Goal: Task Accomplishment & Management: Manage account settings

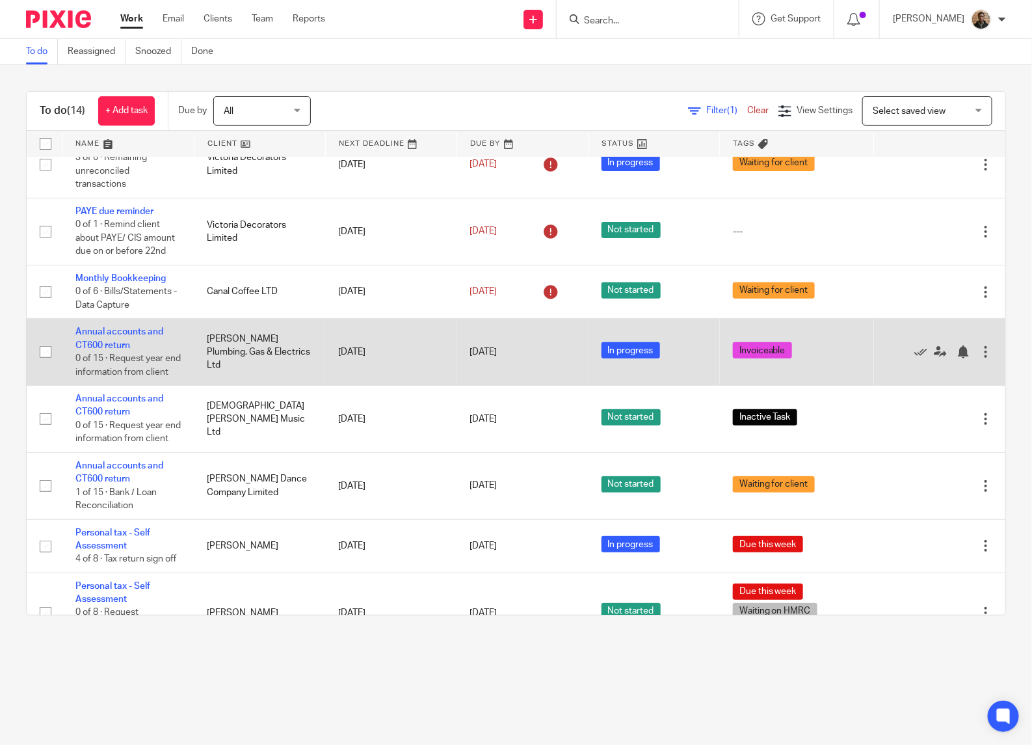
scroll to position [163, 0]
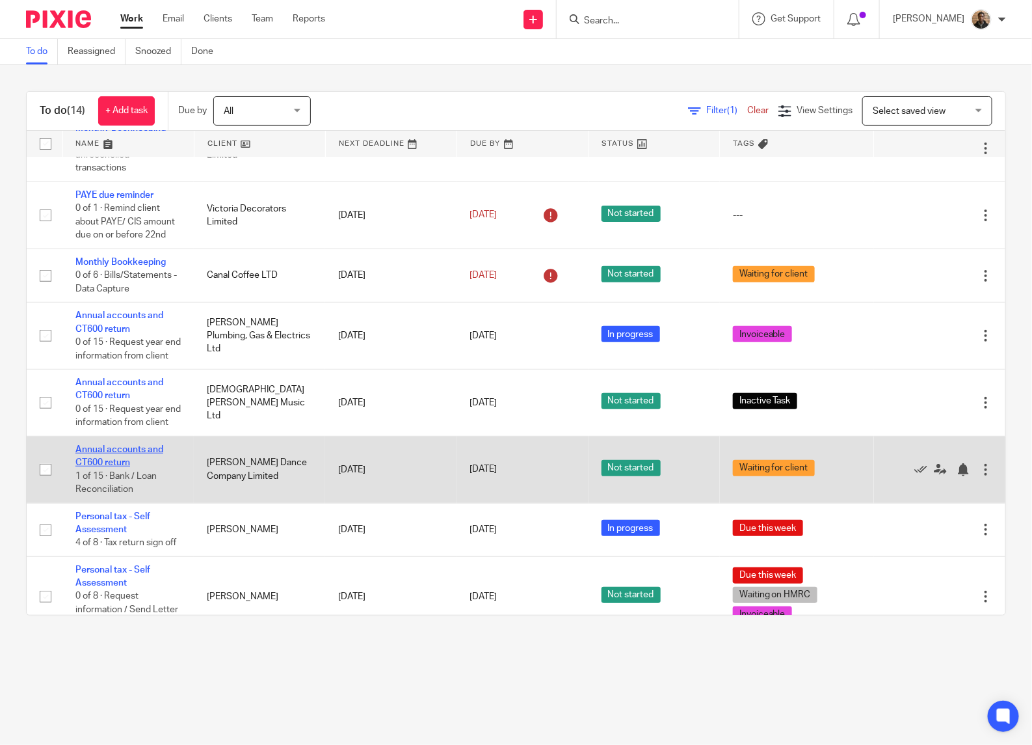
drag, startPoint x: 109, startPoint y: 483, endPoint x: 138, endPoint y: 474, distance: 30.2
click at [138, 467] on link "Annual accounts and CT600 return" at bounding box center [119, 456] width 88 height 22
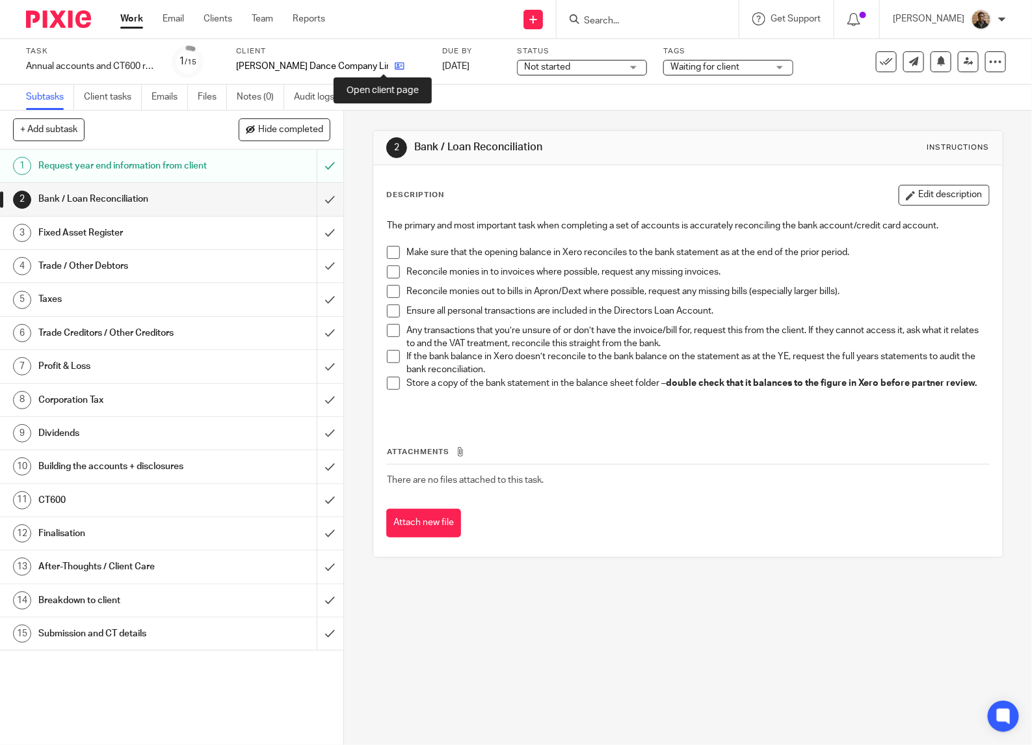
click at [395, 63] on icon at bounding box center [400, 66] width 10 height 10
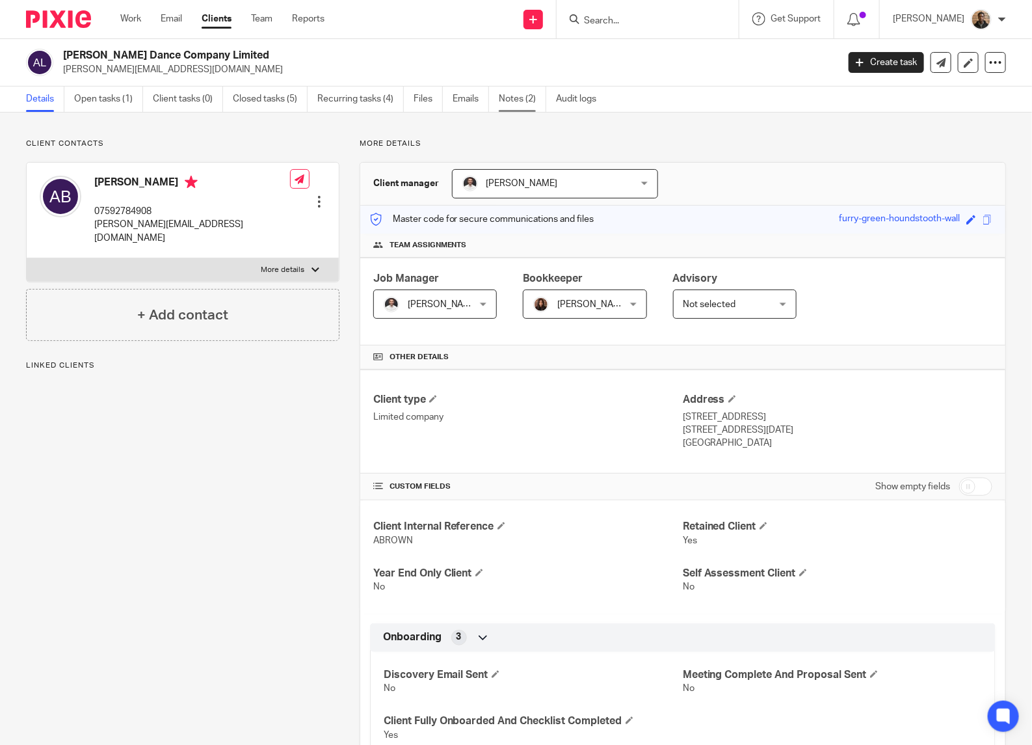
click at [518, 100] on link "Notes (2)" at bounding box center [522, 99] width 47 height 25
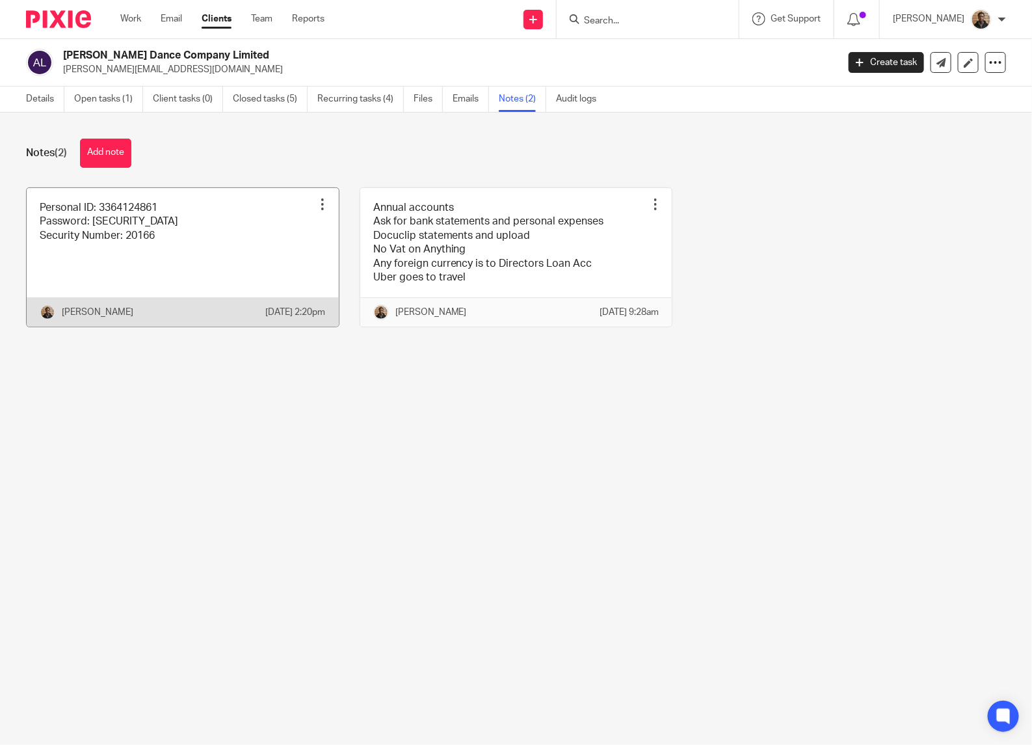
click at [44, 257] on link at bounding box center [183, 257] width 312 height 139
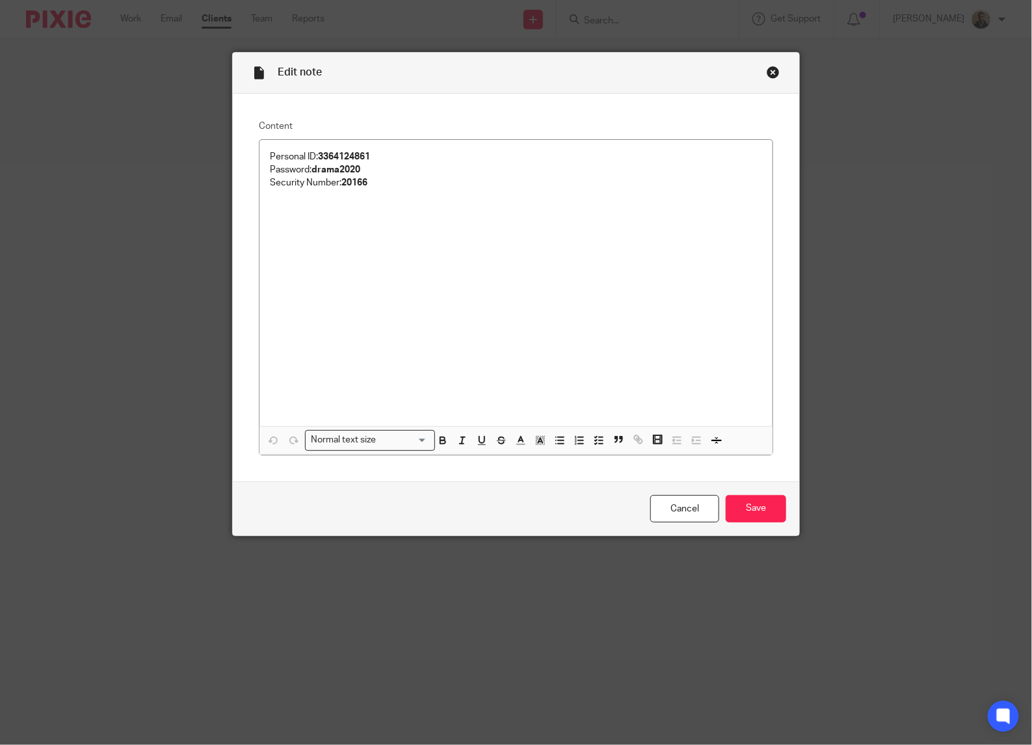
click at [771, 66] on div "Close this dialog window" at bounding box center [773, 72] width 13 height 13
